Goal: Transaction & Acquisition: Download file/media

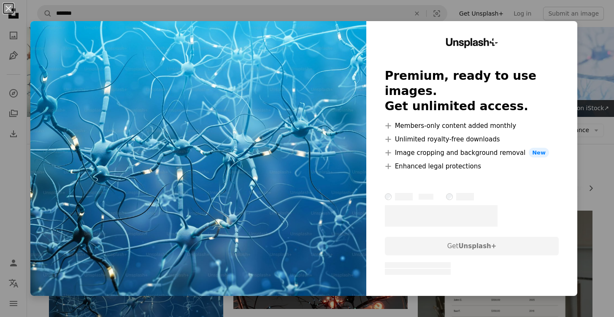
scroll to position [159, 0]
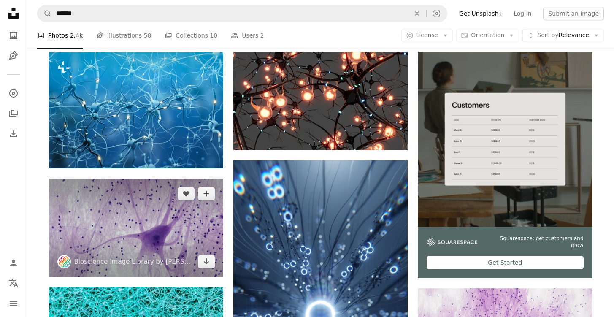
click at [201, 208] on img at bounding box center [136, 228] width 174 height 98
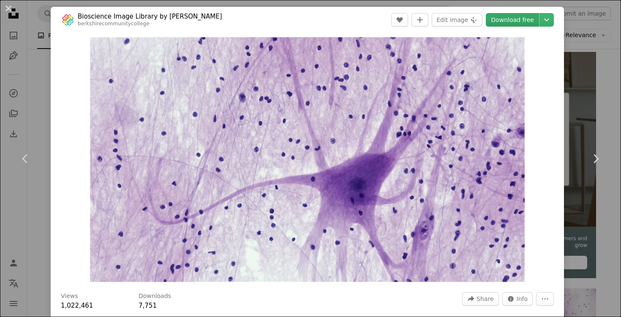
click at [502, 20] on link "Download free" at bounding box center [512, 20] width 53 height 14
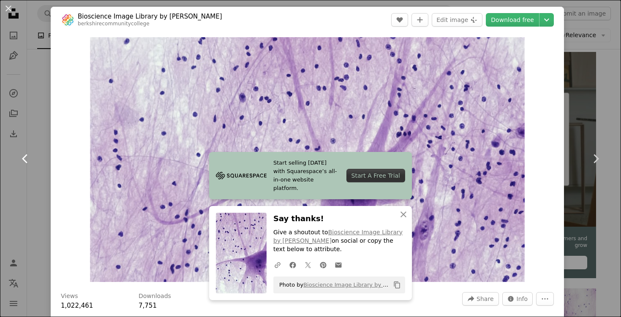
click at [43, 185] on link "Chevron left" at bounding box center [25, 158] width 51 height 81
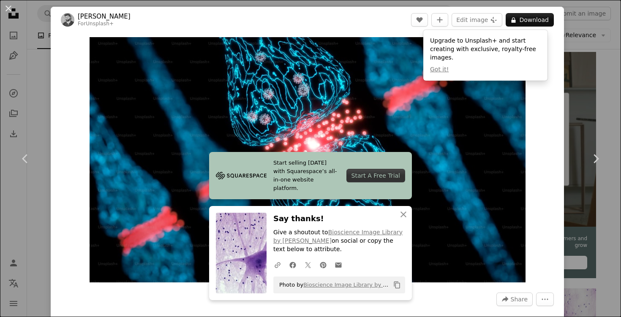
click at [591, 94] on div "An X shape Chevron left Chevron right Start selling [DATE] with Squarespace’s a…" at bounding box center [310, 158] width 621 height 317
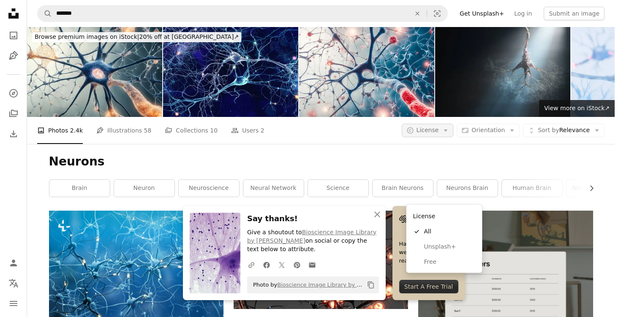
click at [453, 124] on button "A copyright icon © License Arrow down" at bounding box center [428, 131] width 52 height 14
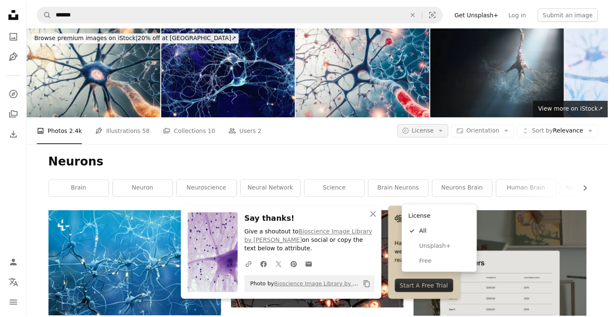
scroll to position [159, 0]
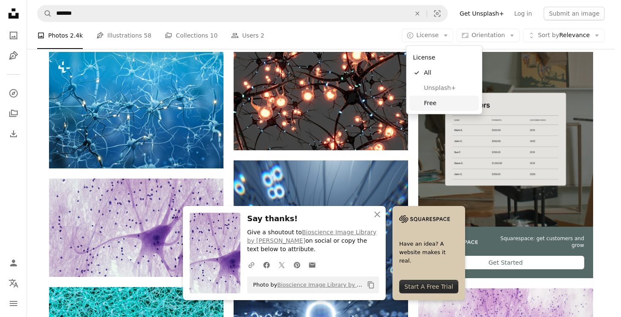
click at [427, 105] on span "Free" at bounding box center [450, 103] width 52 height 8
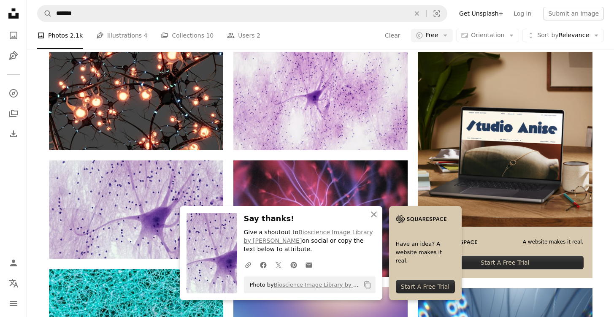
scroll to position [447, 0]
click at [373, 211] on icon "An X shape" at bounding box center [374, 214] width 10 height 10
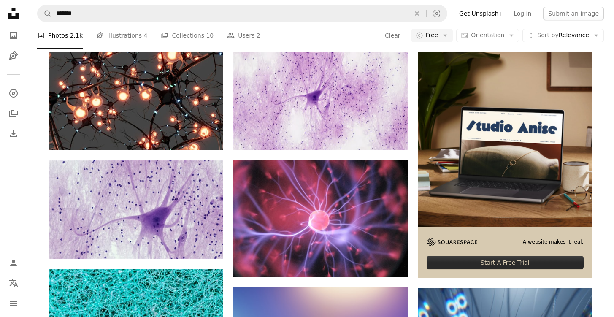
scroll to position [1362, 0]
